Goal: Complete application form

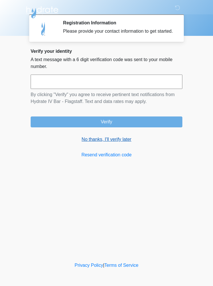
click at [113, 143] on link "No thanks, I'll verify later" at bounding box center [107, 139] width 152 height 7
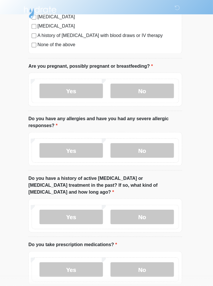
scroll to position [188, 0]
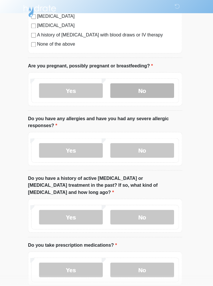
click at [154, 90] on label "No" at bounding box center [143, 90] width 63 height 14
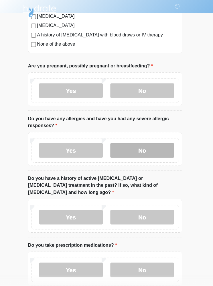
click at [157, 144] on label "No" at bounding box center [143, 149] width 63 height 14
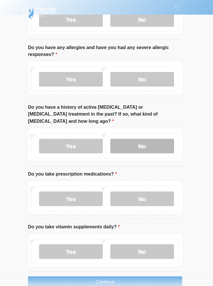
scroll to position [279, 0]
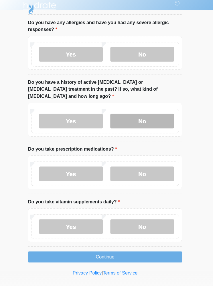
click at [148, 116] on label "No" at bounding box center [143, 123] width 63 height 14
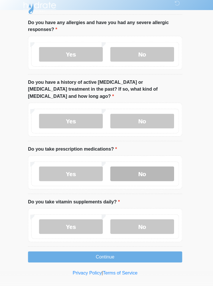
click at [147, 168] on label "No" at bounding box center [143, 175] width 63 height 14
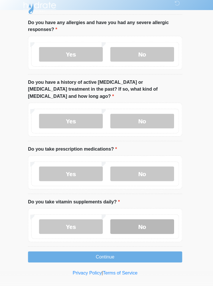
click at [150, 220] on label "No" at bounding box center [143, 227] width 63 height 14
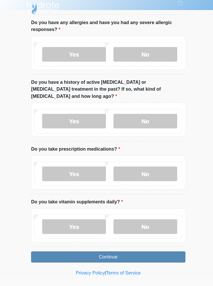
click at [131, 251] on button "Continue" at bounding box center [107, 256] width 152 height 11
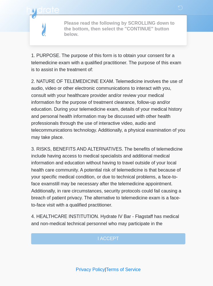
scroll to position [0, 0]
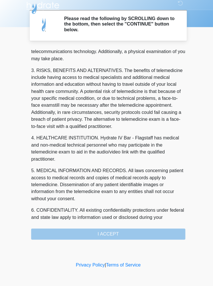
click at [140, 230] on div "1. PURPOSE. The purpose of this form is to obtain your consent for a telemedici…" at bounding box center [107, 145] width 152 height 189
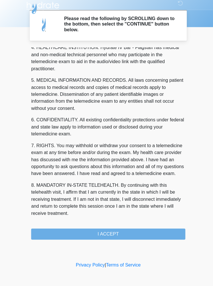
scroll to position [168, 0]
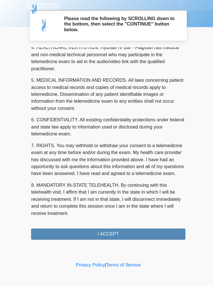
click at [122, 229] on button "I ACCEPT" at bounding box center [107, 234] width 152 height 11
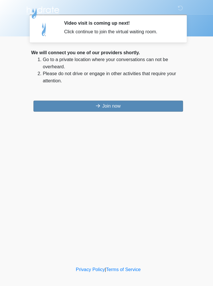
click at [137, 104] on button "Join now" at bounding box center [106, 104] width 147 height 11
